Goal: Find specific page/section: Find specific page/section

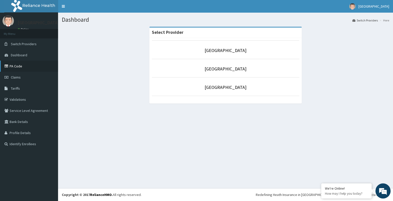
click at [24, 64] on link "PA Code" at bounding box center [29, 66] width 58 height 11
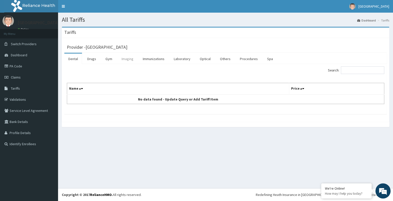
click at [129, 61] on link "Imaging" at bounding box center [127, 58] width 20 height 11
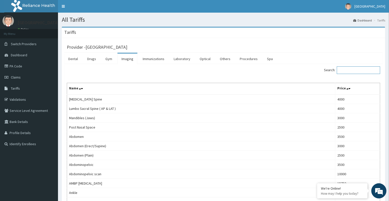
click at [347, 71] on input "Search:" at bounding box center [358, 70] width 43 height 8
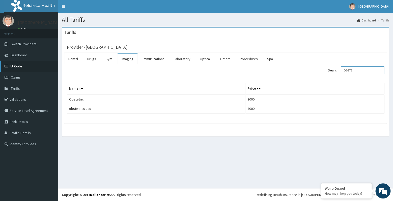
type input "OBSTE"
click at [25, 66] on link "PA Code" at bounding box center [29, 66] width 58 height 11
